Goal: Information Seeking & Learning: Learn about a topic

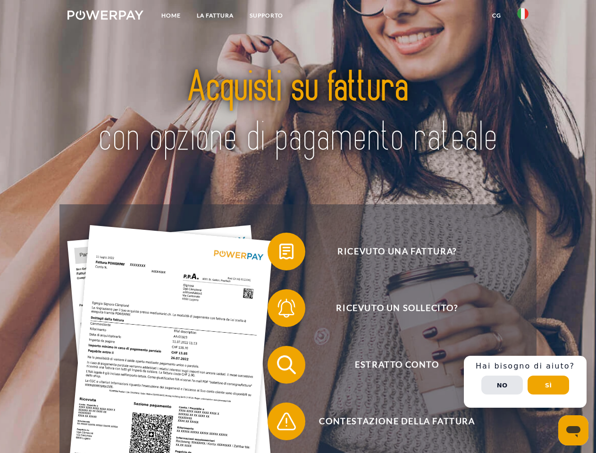
click at [105, 17] on img at bounding box center [106, 14] width 76 height 9
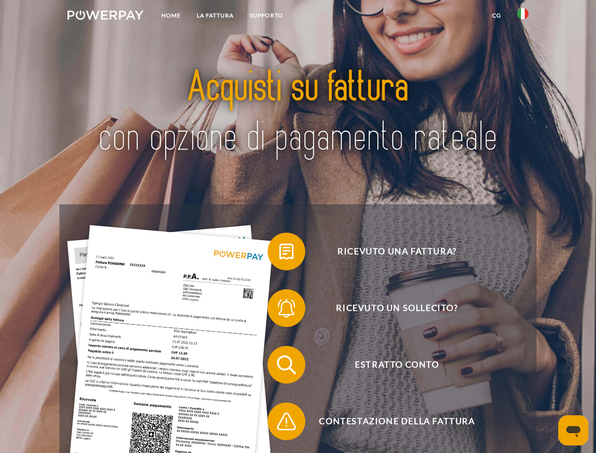
click at [523, 17] on img at bounding box center [522, 13] width 11 height 11
click at [497, 16] on link "CG" at bounding box center [496, 15] width 25 height 17
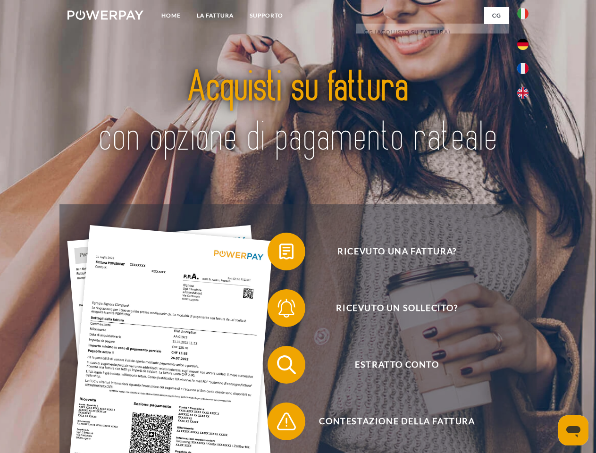
click at [280, 254] on span at bounding box center [272, 251] width 47 height 47
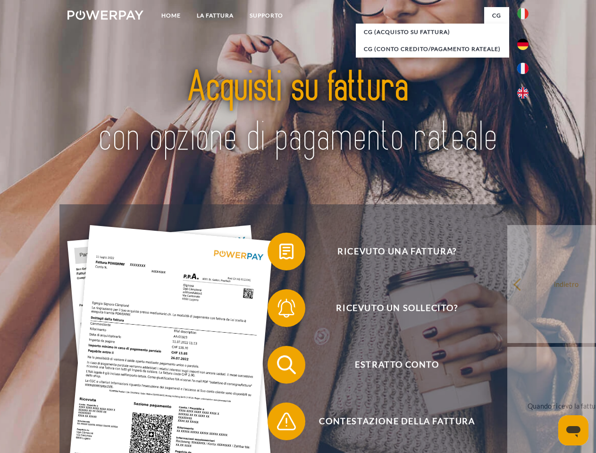
click at [280, 310] on div "Ricevuto una fattura? Ricevuto un sollecito? Estratto conto indietro" at bounding box center [297, 393] width 477 height 378
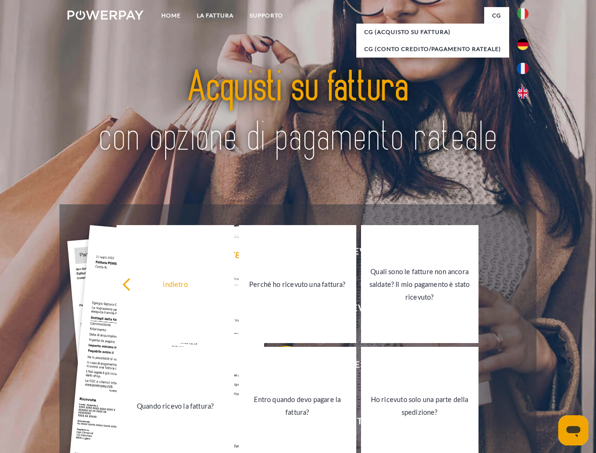
click at [280, 367] on link "Entro quando devo pagare la fattura?" at bounding box center [298, 406] width 118 height 118
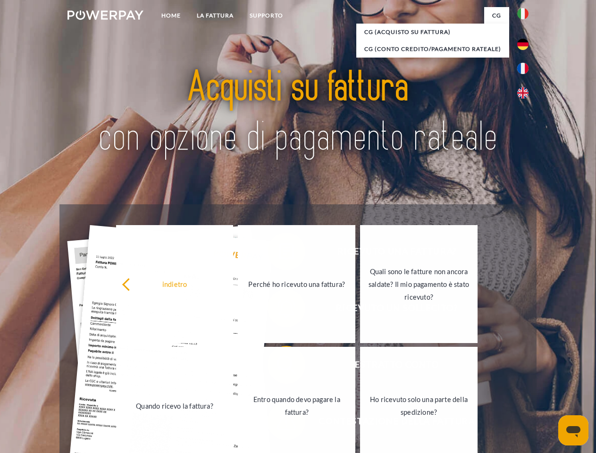
click at [360, 424] on link "Ho ricevuto solo una parte della spedizione?" at bounding box center [419, 406] width 118 height 118
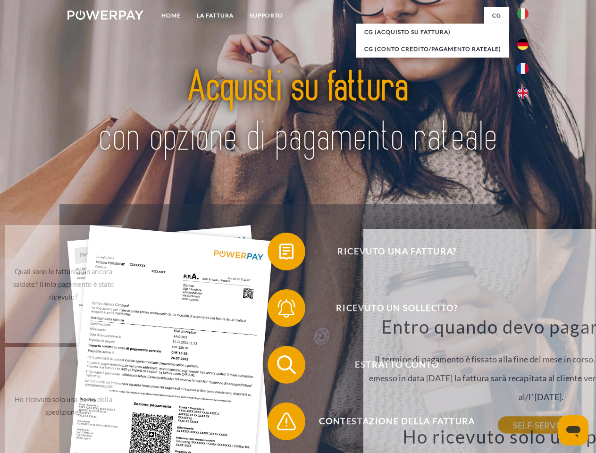
click at [525, 382] on div "Entro quando devo pagare la fattura? Il termine di pagamento è fissato alla fin…" at bounding box center [541, 370] width 345 height 110
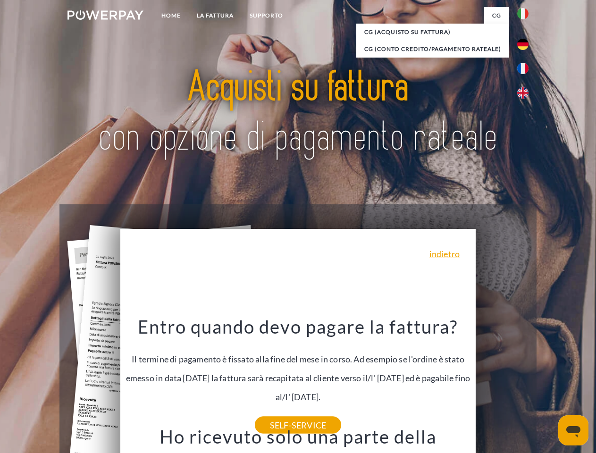
click at [502, 384] on span "Estratto conto" at bounding box center [396, 365] width 231 height 38
click at [549, 385] on header "Home LA FATTURA [GEOGRAPHIC_DATA]" at bounding box center [298, 326] width 596 height 652
